Goal: Task Accomplishment & Management: Use online tool/utility

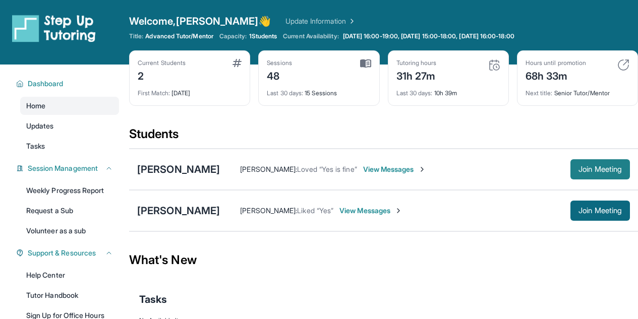
click at [593, 173] on span "Join Meeting" at bounding box center [600, 169] width 43 height 6
click at [597, 169] on span "Join Meeting" at bounding box center [600, 169] width 43 height 6
click at [581, 171] on span "Join Meeting" at bounding box center [600, 169] width 43 height 6
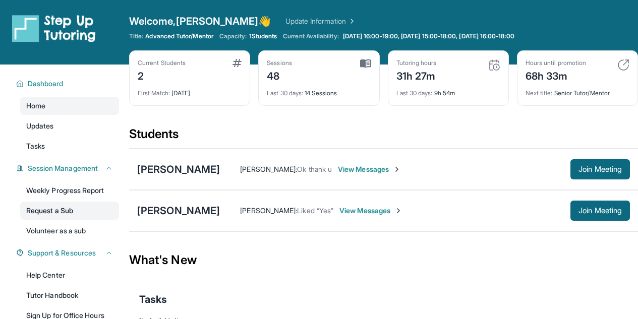
click at [76, 216] on link "Request a Sub" at bounding box center [69, 211] width 99 height 18
click at [64, 230] on link "Volunteer as a sub" at bounding box center [69, 231] width 99 height 18
click at [72, 226] on link "Volunteer as a sub" at bounding box center [69, 231] width 99 height 18
